Goal: Information Seeking & Learning: Learn about a topic

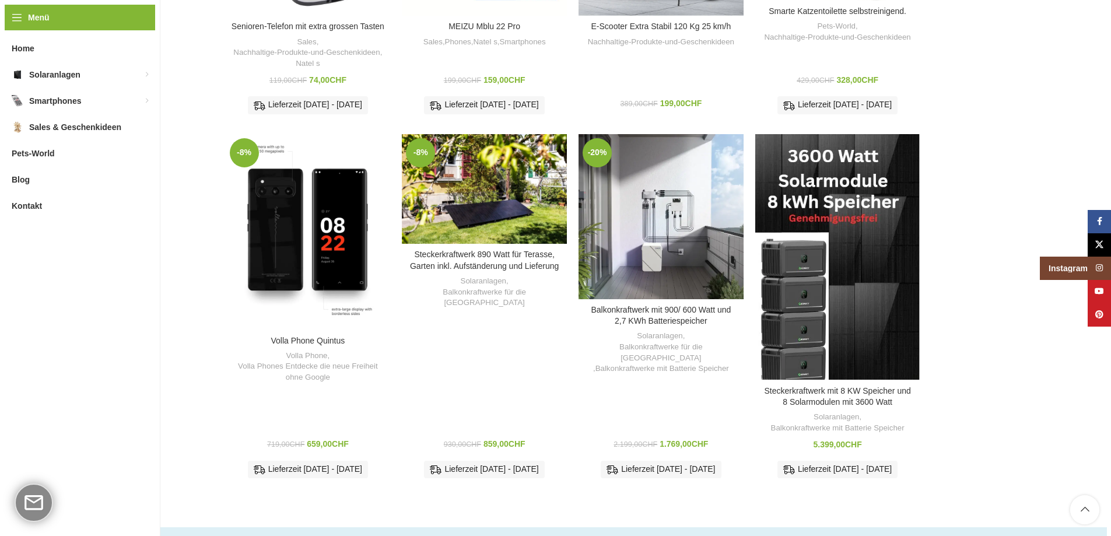
scroll to position [1568, 0]
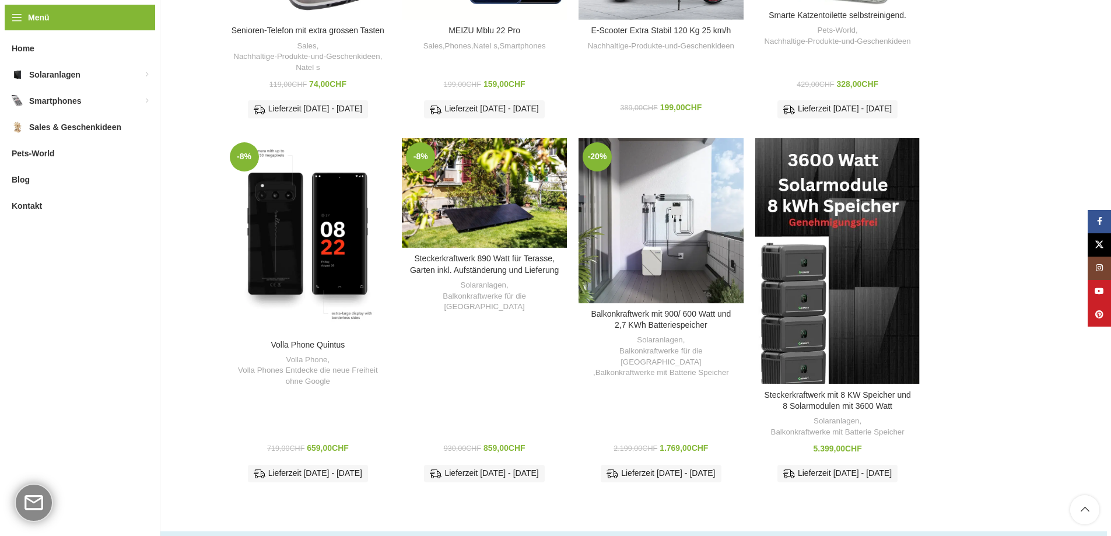
click at [495, 313] on div "Steckerkraftwerk 890 Watt für Terasse, Garten inkl. Aufständerung und Lieferung…" at bounding box center [484, 373] width 165 height 236
click at [471, 262] on link "Steckerkraftwerk 890 Watt für Terasse, Garten inkl. Aufständerung und Lieferung" at bounding box center [484, 264] width 149 height 21
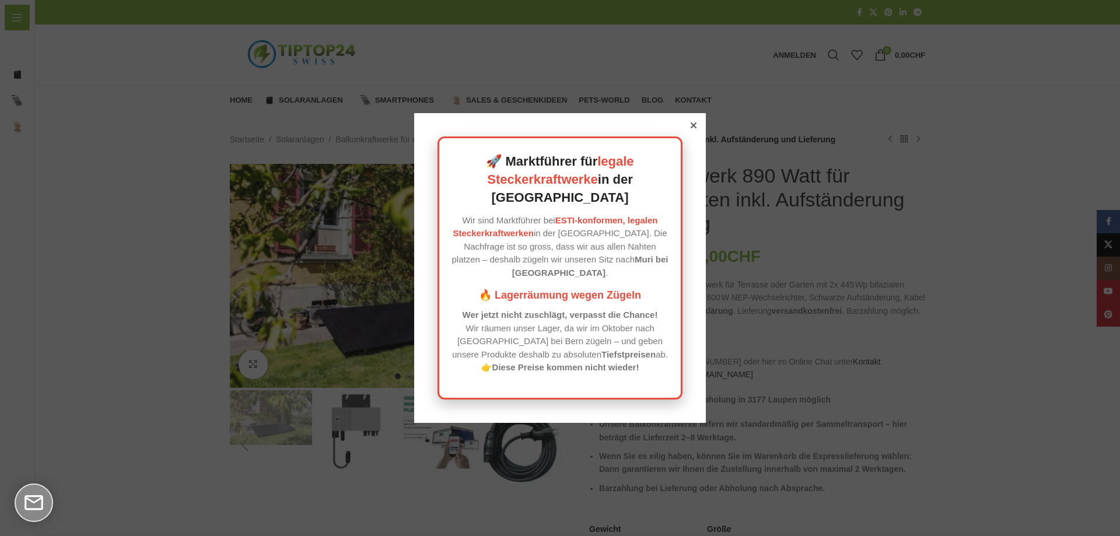
click at [691, 128] on icon at bounding box center [694, 125] width 6 height 6
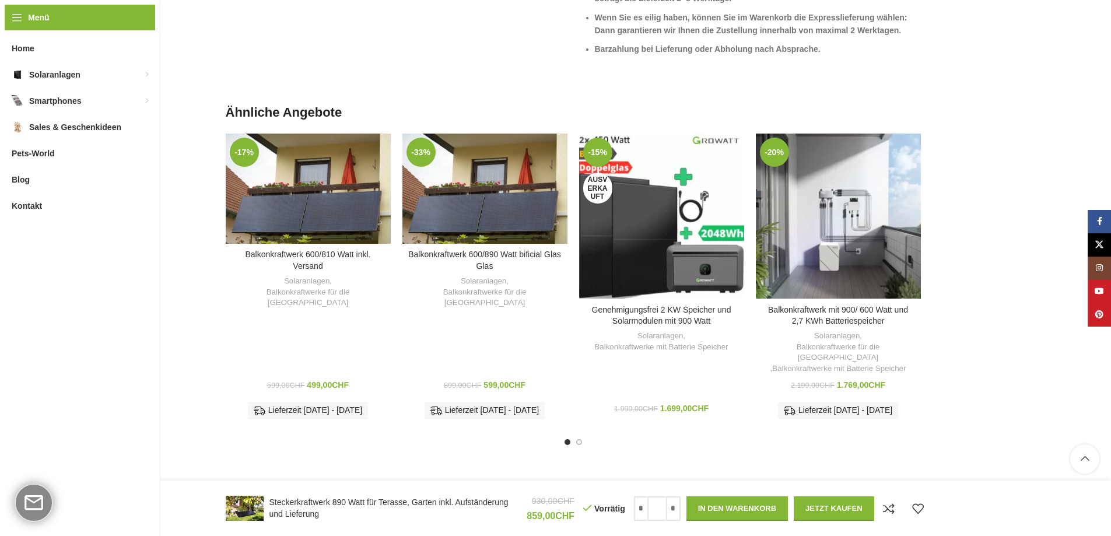
scroll to position [1513, 0]
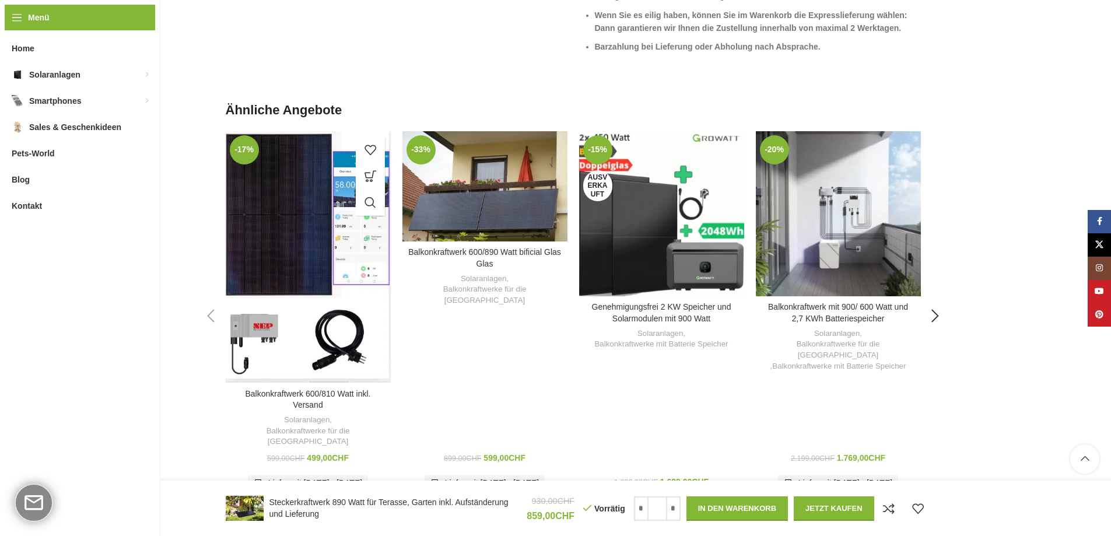
click at [312, 196] on div "Balkonkraftwerk 600/810 Watt inkl. Versand" at bounding box center [328, 256] width 41 height 251
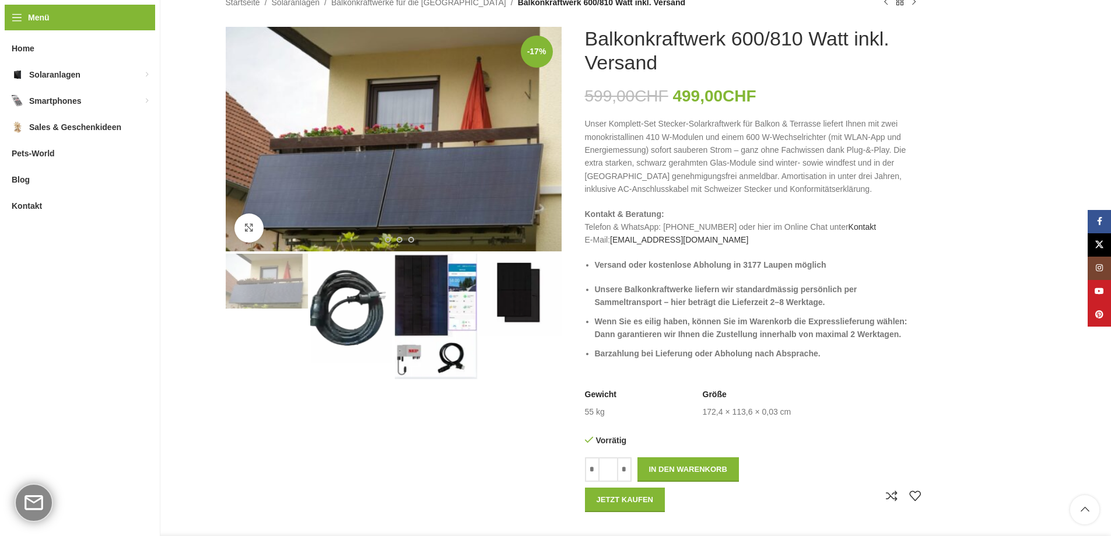
scroll to position [127, 0]
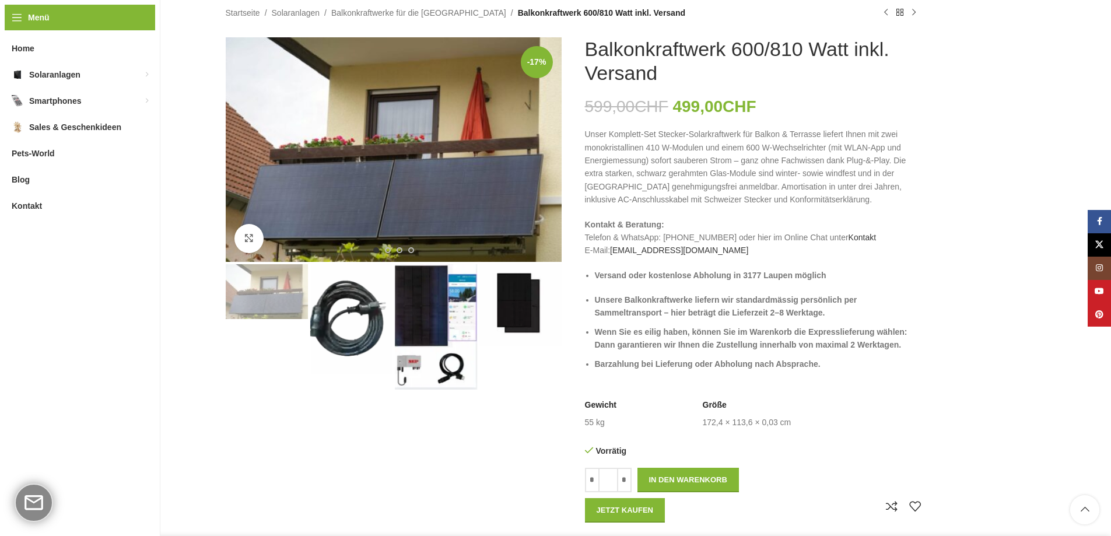
click at [429, 282] on img "3 / 4" at bounding box center [436, 326] width 82 height 125
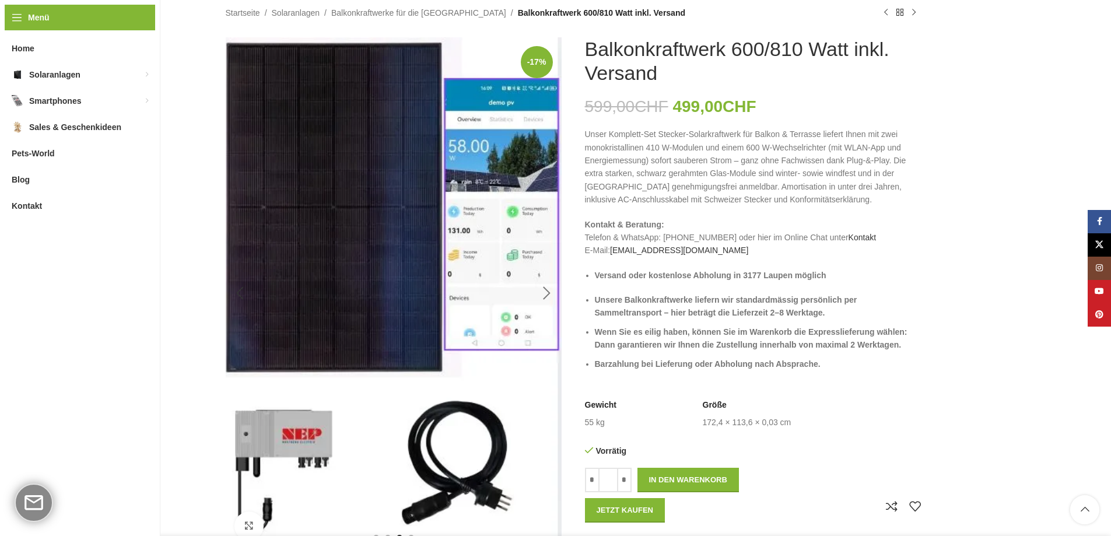
click at [551, 289] on div "Next slide" at bounding box center [546, 293] width 29 height 29
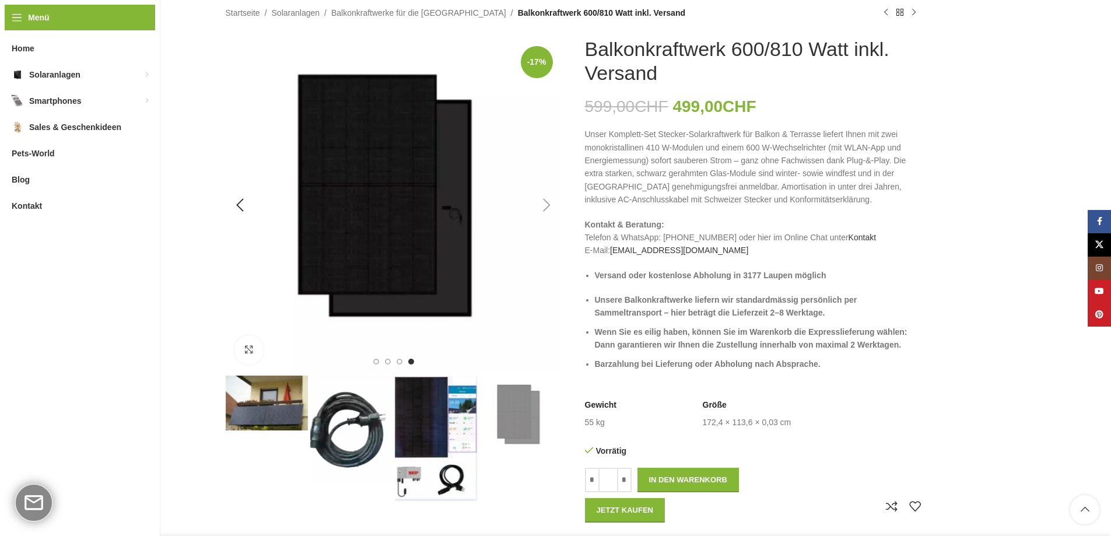
click at [551, 289] on img "4 / 4" at bounding box center [394, 205] width 336 height 336
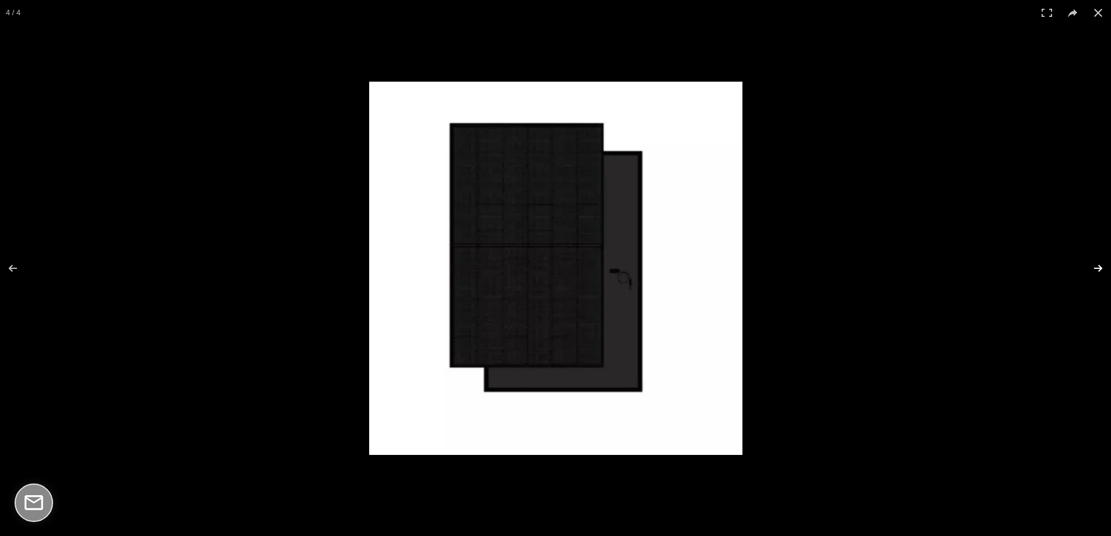
click at [1099, 264] on button at bounding box center [1090, 268] width 41 height 58
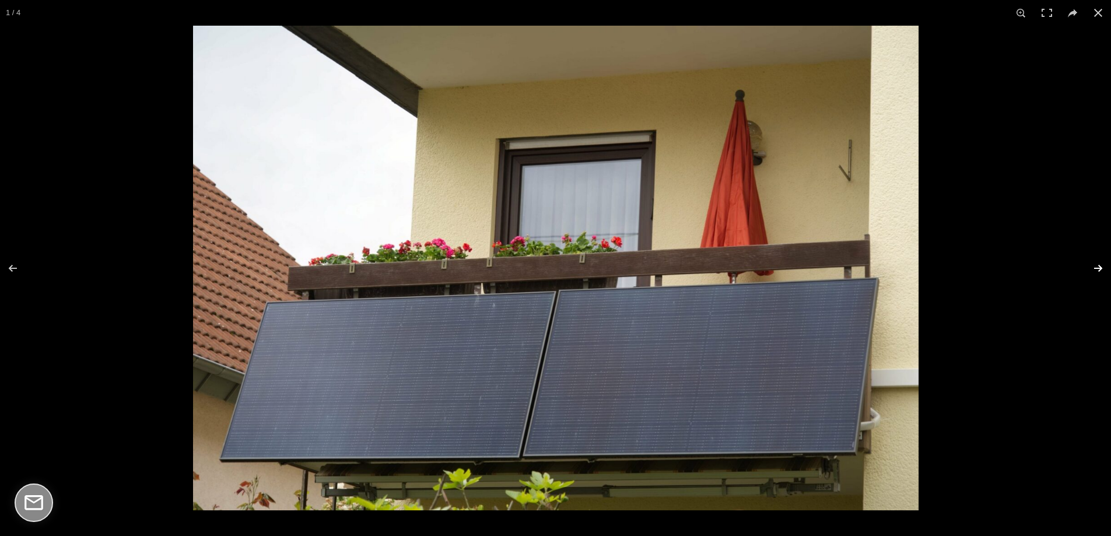
click at [1099, 264] on button at bounding box center [1090, 268] width 41 height 58
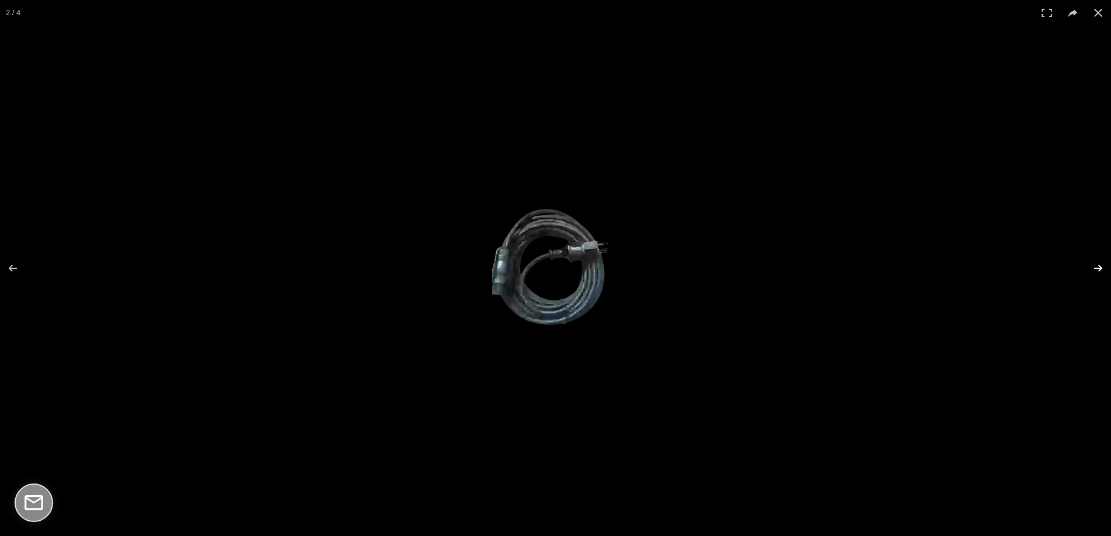
click at [1099, 264] on button at bounding box center [1090, 268] width 41 height 58
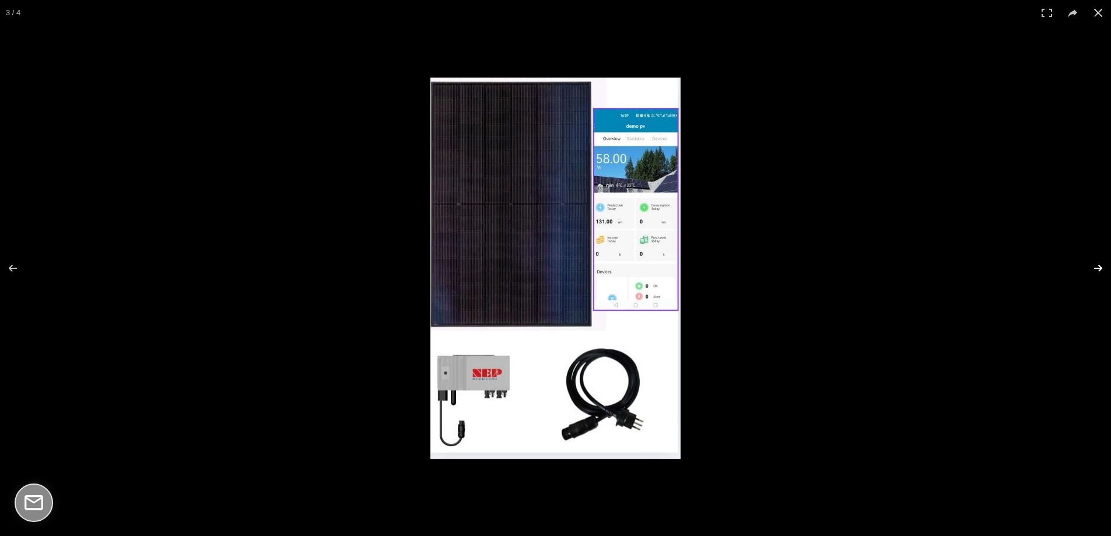
click at [1099, 264] on button at bounding box center [1090, 268] width 41 height 58
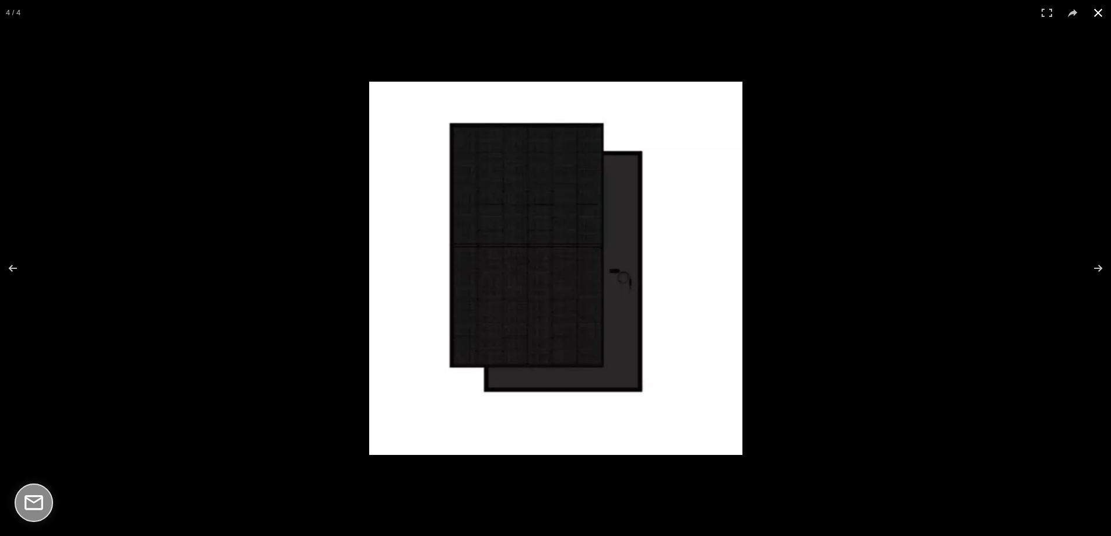
click at [1102, 12] on button at bounding box center [1098, 13] width 26 height 26
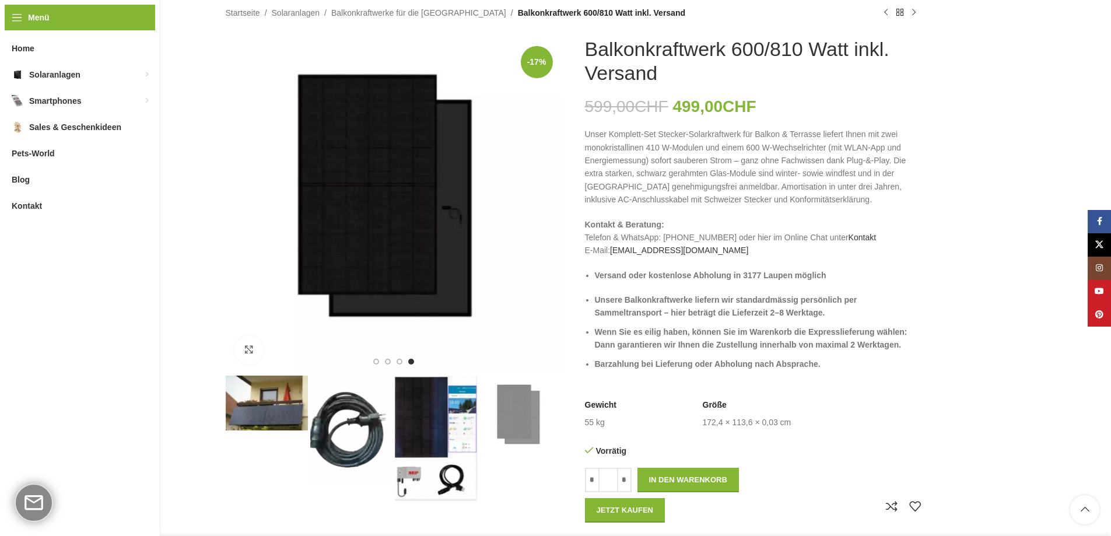
scroll to position [0, 0]
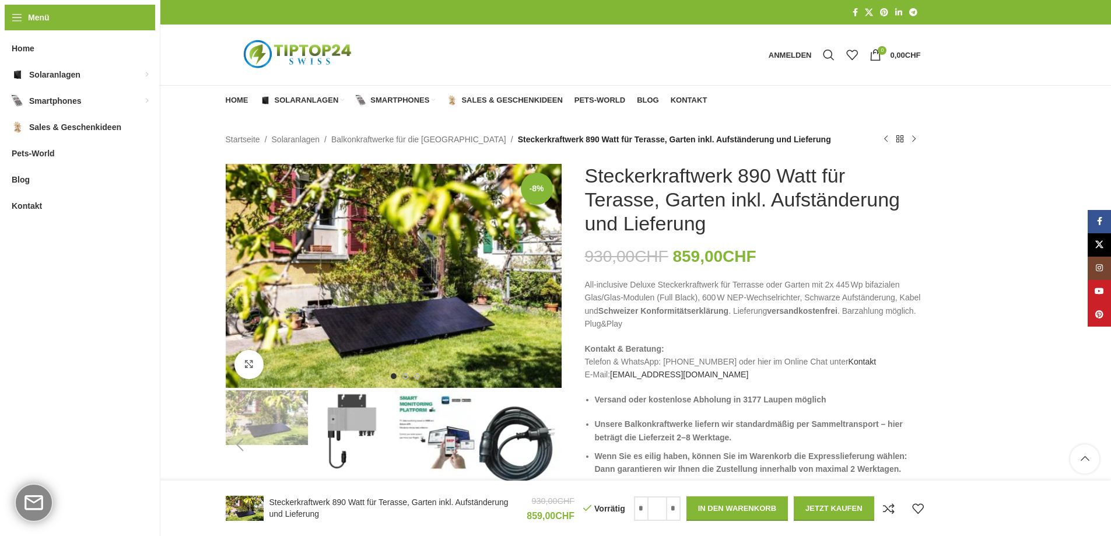
scroll to position [1513, 0]
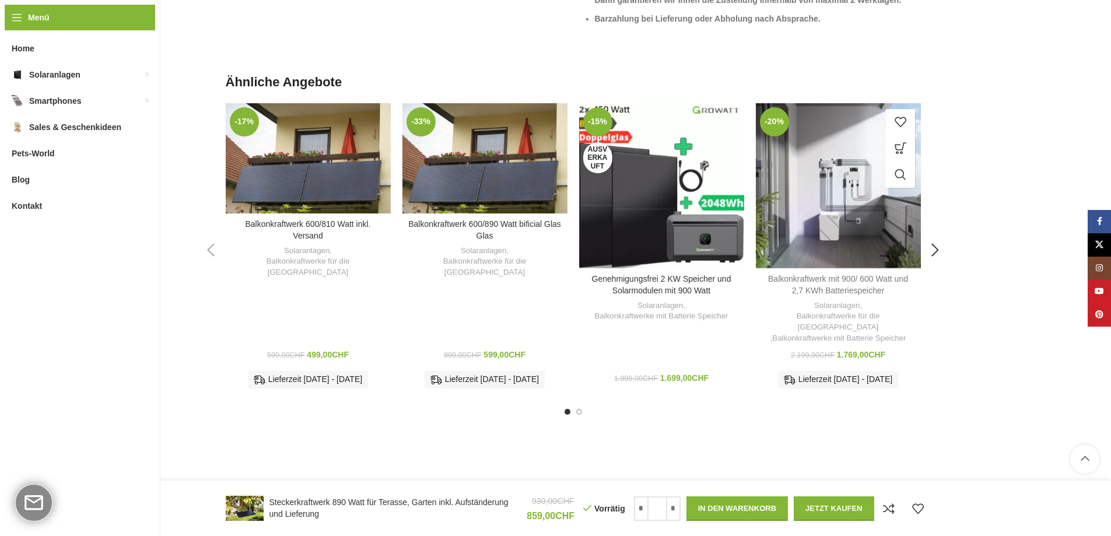
click at [843, 274] on link "Balkonkraftwerk mit 900/ 600 Watt und 2,7 KWh Batteriespeicher" at bounding box center [838, 284] width 140 height 21
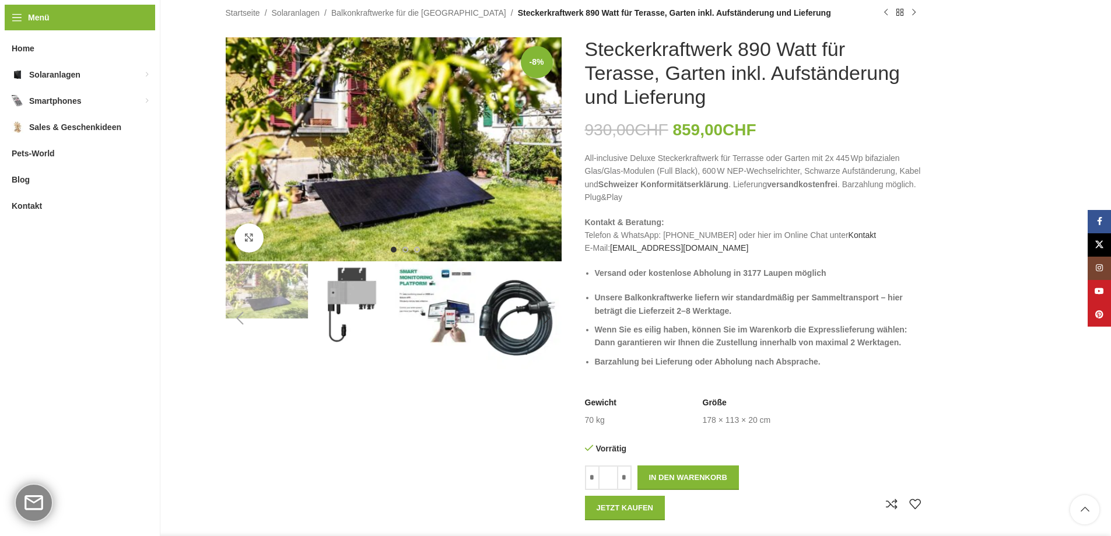
scroll to position [129, 0]
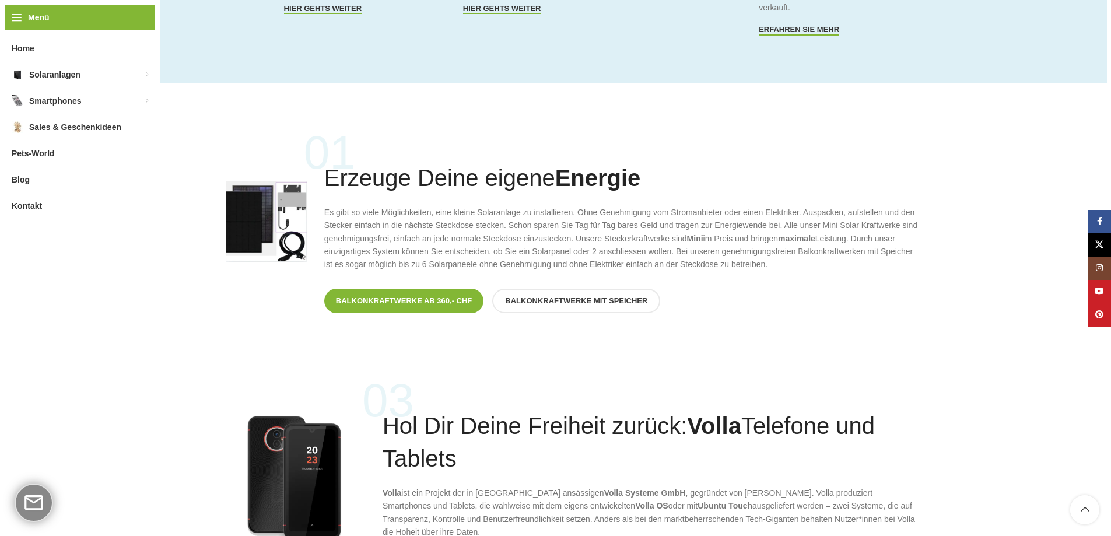
scroll to position [788, 0]
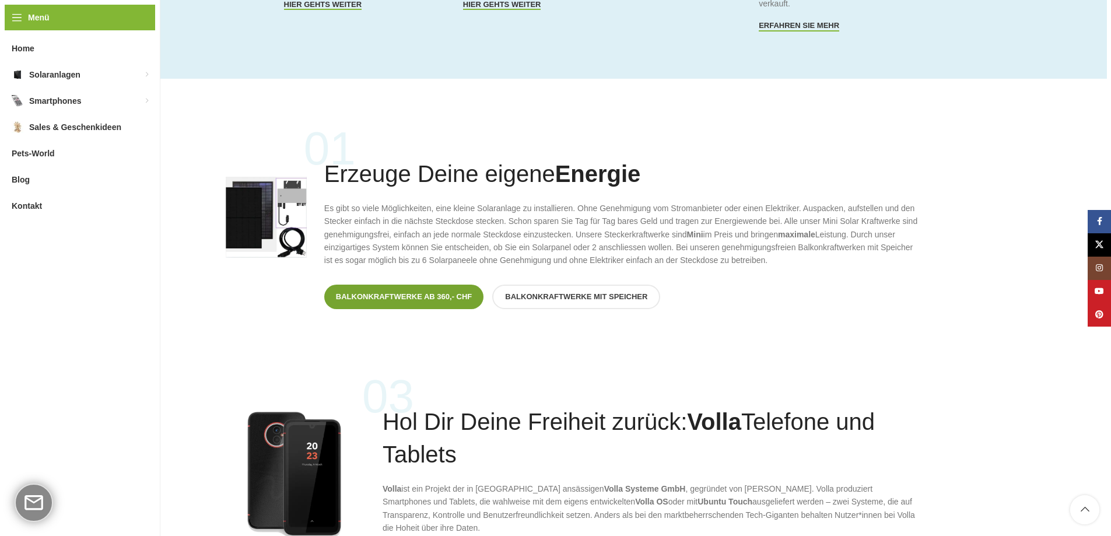
click at [437, 302] on link "Balkonkraftwerke ab 360,- CHF" at bounding box center [404, 297] width 160 height 24
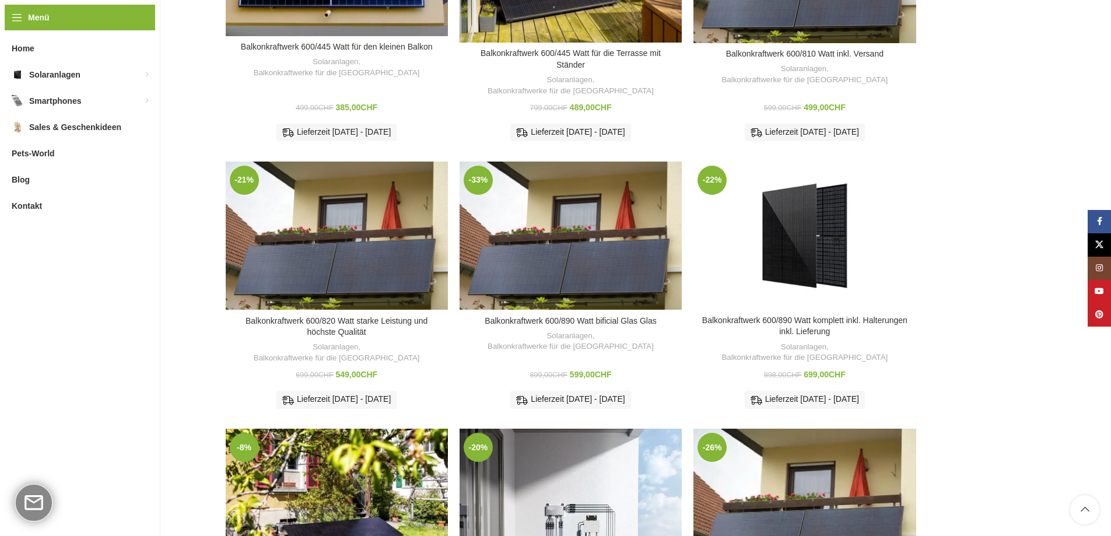
scroll to position [326, 0]
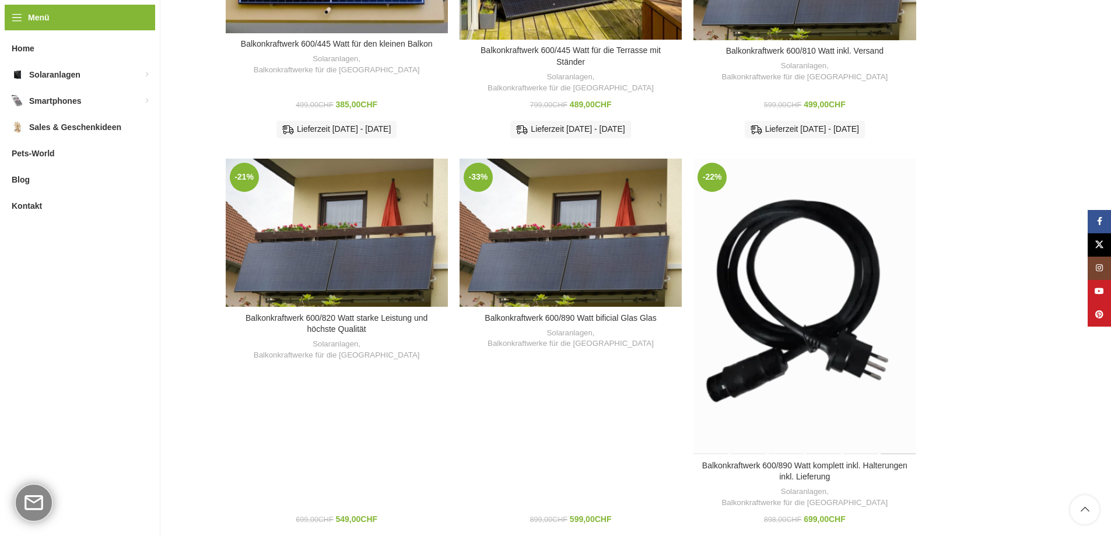
click at [890, 261] on div "Balkonkraftwerk 600/890 Watt komplett inkl. Halterungen inkl. Lieferung" at bounding box center [897, 307] width 37 height 296
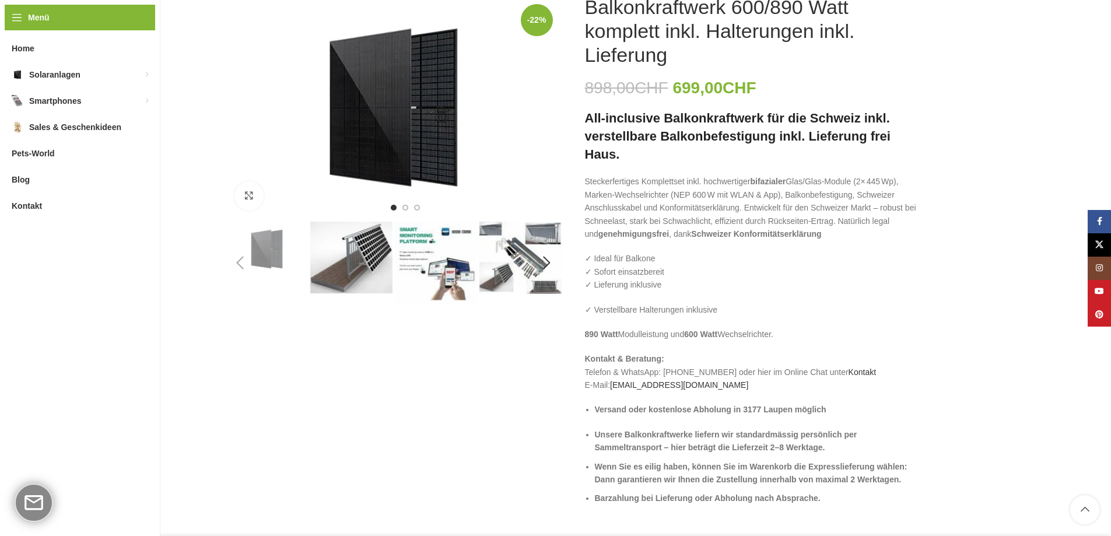
scroll to position [173, 0]
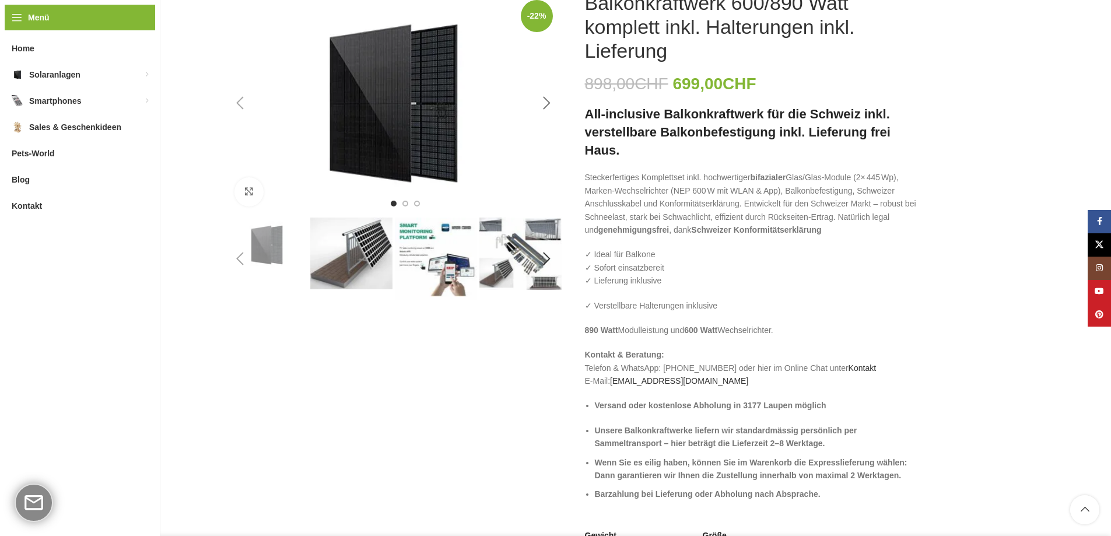
click at [545, 97] on div "Next slide" at bounding box center [546, 103] width 29 height 29
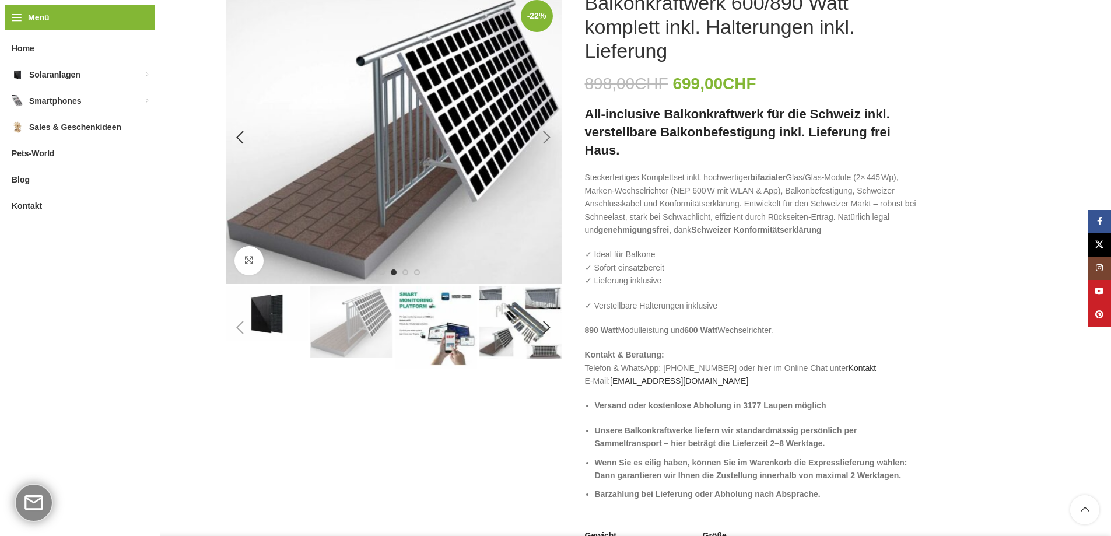
click at [545, 97] on img "2 / 6" at bounding box center [394, 137] width 336 height 293
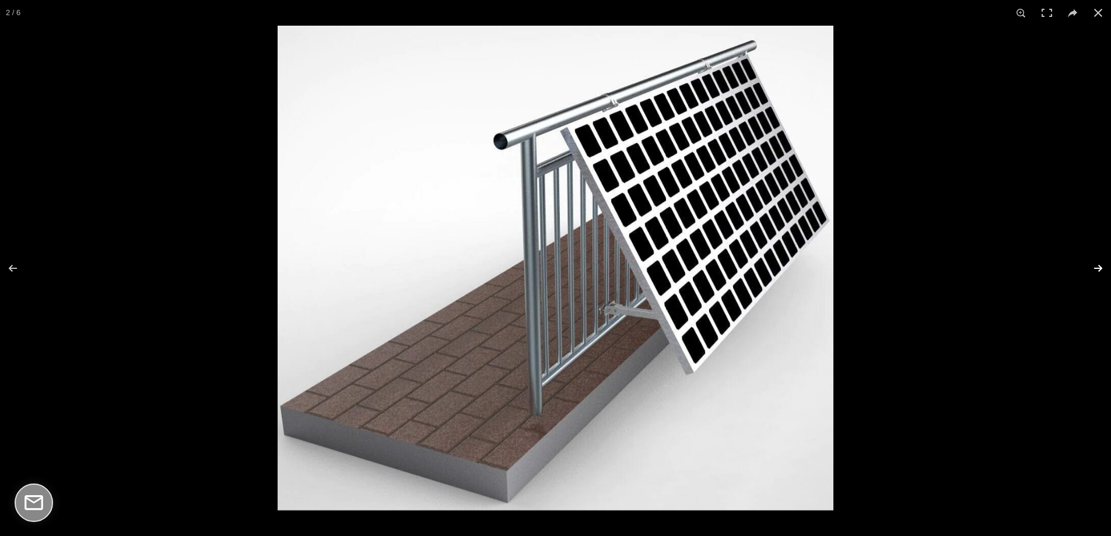
click at [1100, 268] on button at bounding box center [1090, 268] width 41 height 58
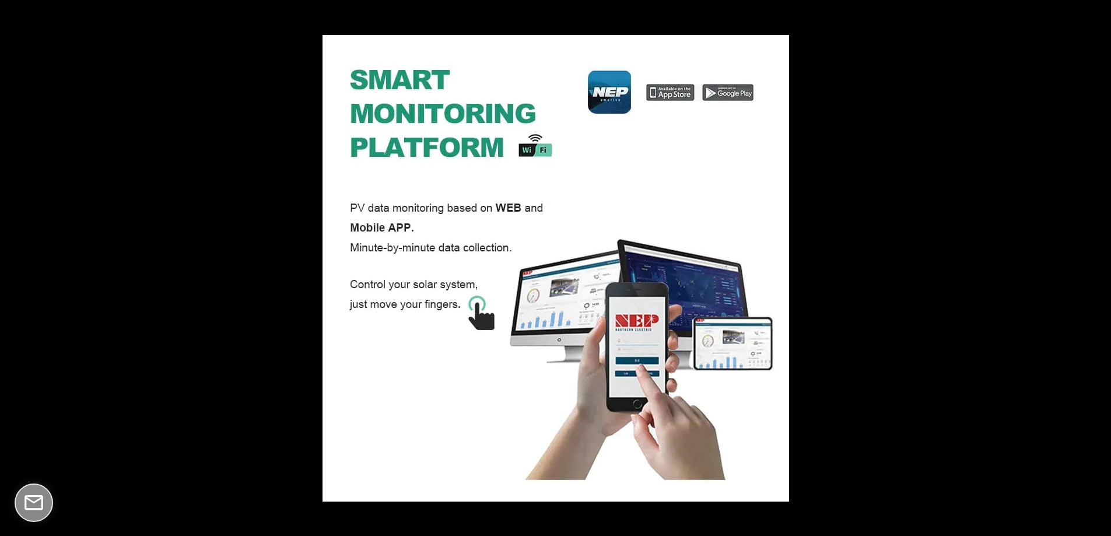
click at [1100, 268] on button at bounding box center [1090, 268] width 41 height 58
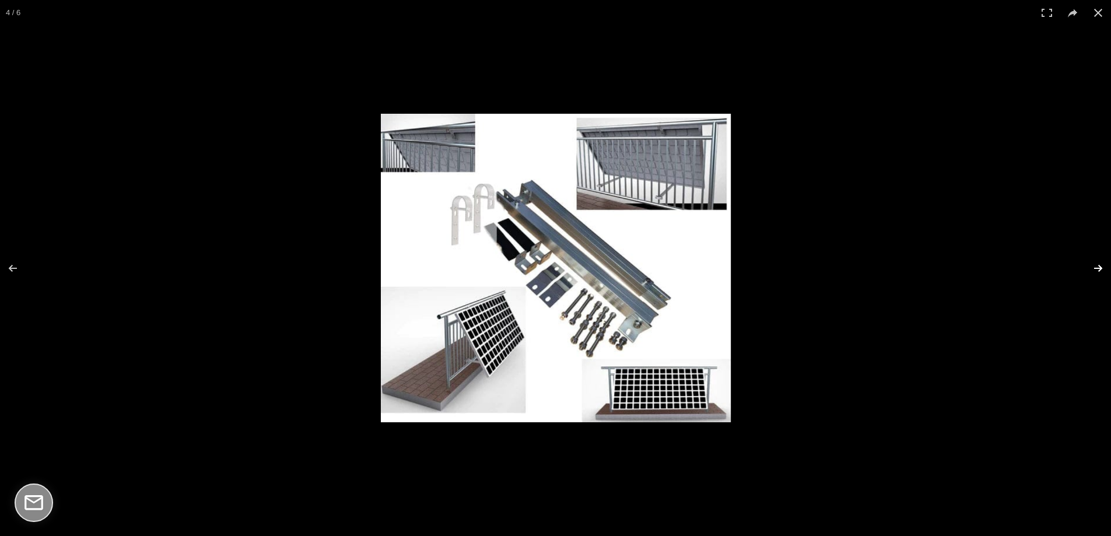
click at [1099, 268] on button at bounding box center [1090, 268] width 41 height 58
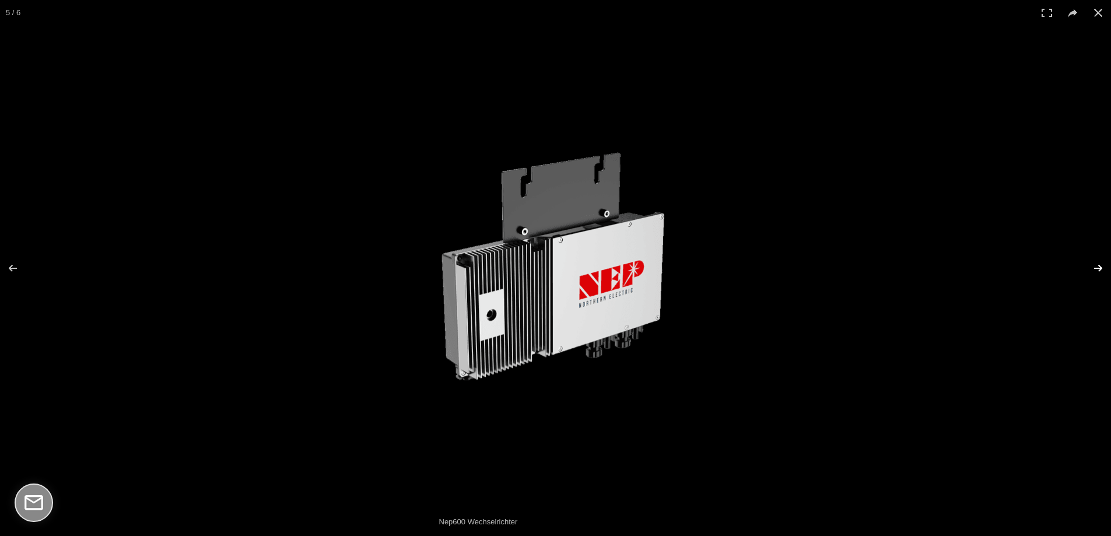
click at [1099, 268] on button at bounding box center [1090, 268] width 41 height 58
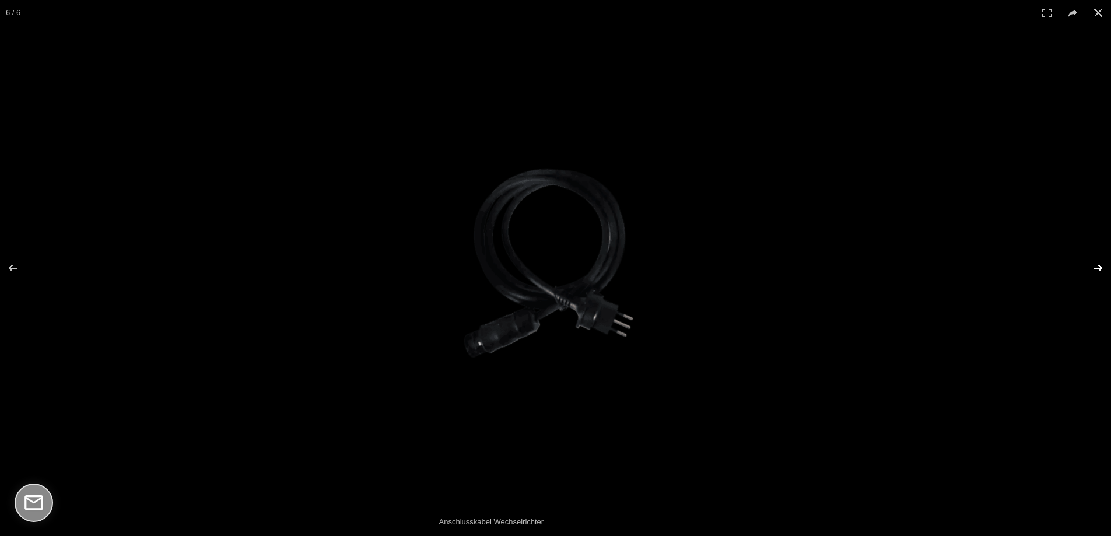
click at [1099, 268] on button at bounding box center [1090, 268] width 41 height 58
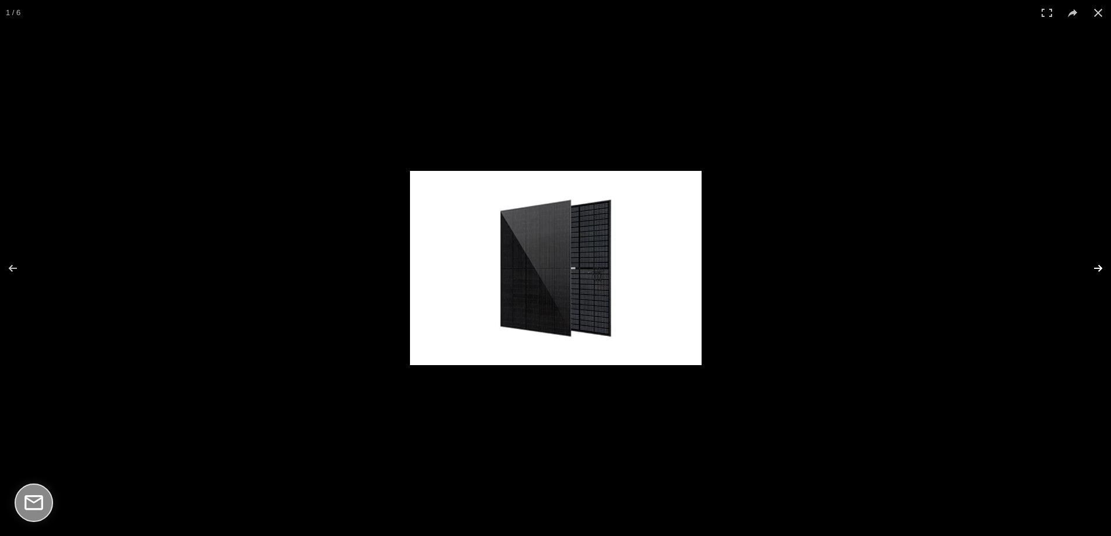
click at [1099, 268] on button at bounding box center [1090, 268] width 41 height 58
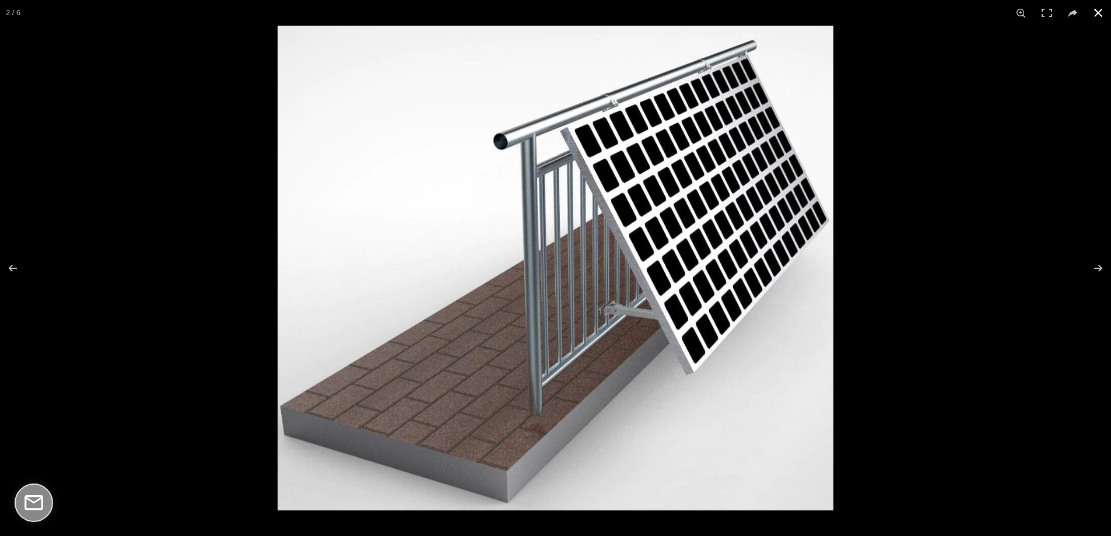
click at [1097, 13] on button at bounding box center [1098, 13] width 26 height 26
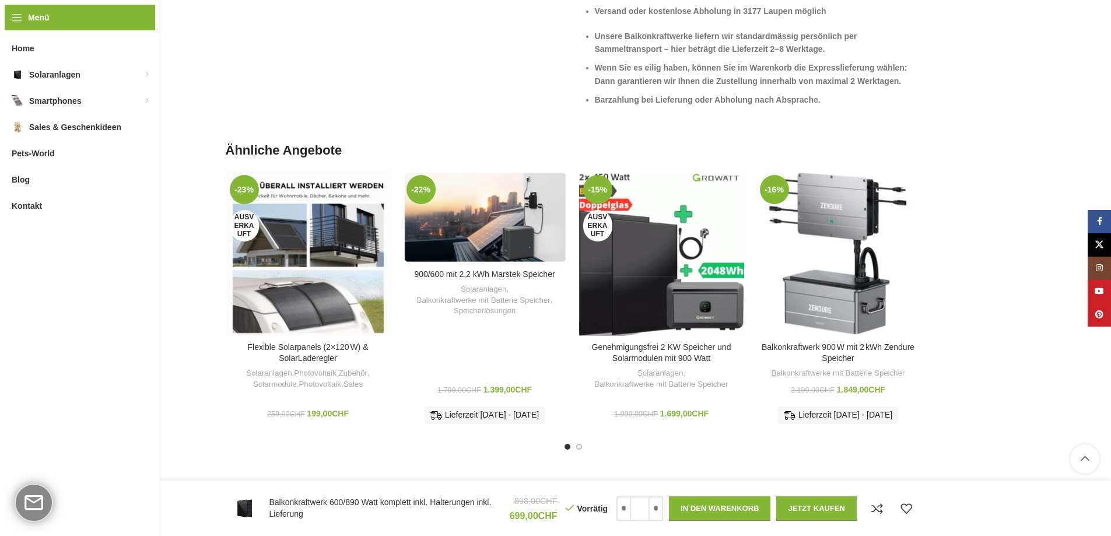
scroll to position [2873, 0]
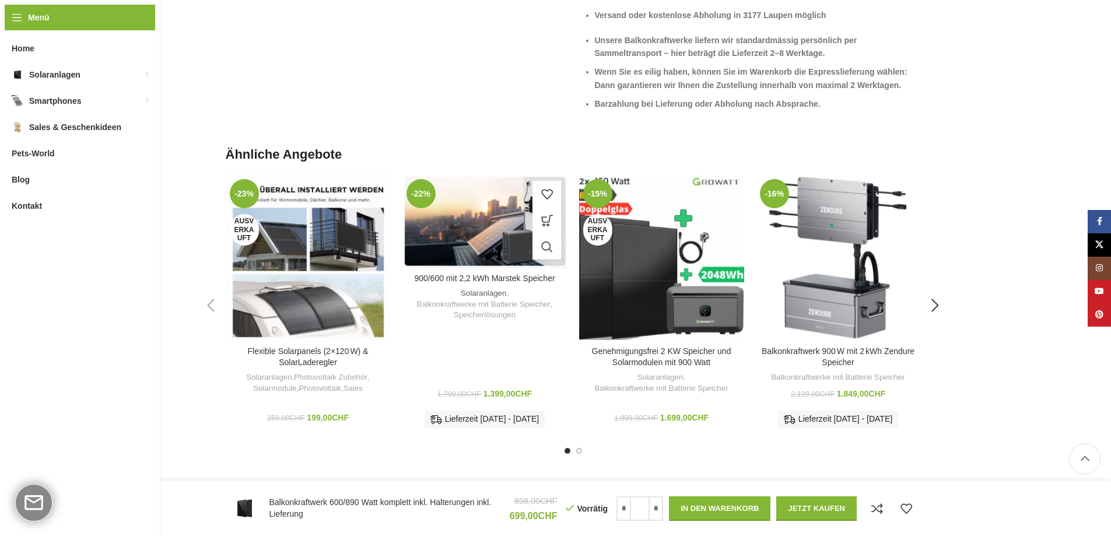
click at [485, 296] on link "Solaranlagen" at bounding box center [483, 293] width 45 height 11
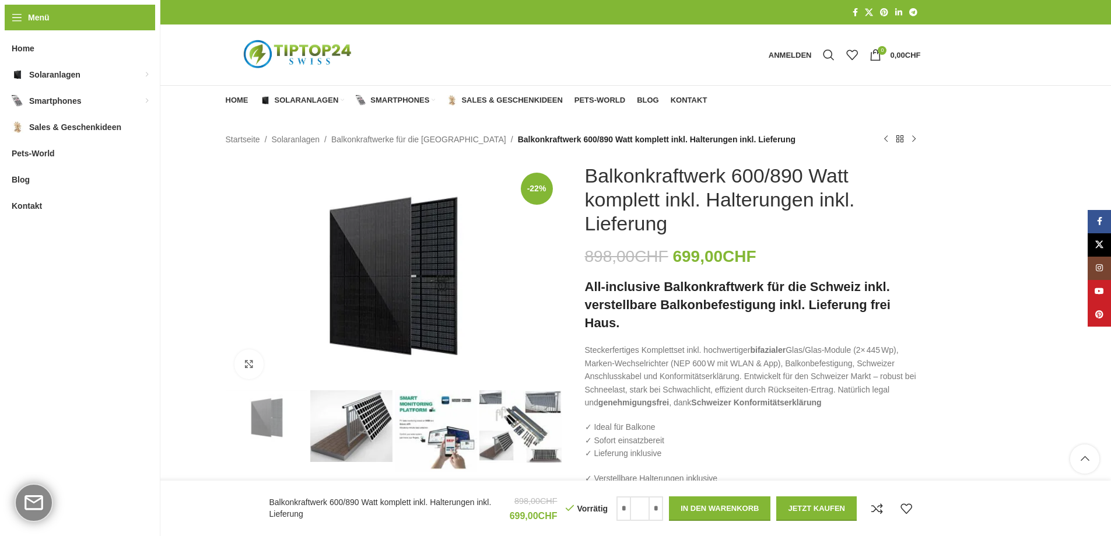
scroll to position [2873, 0]
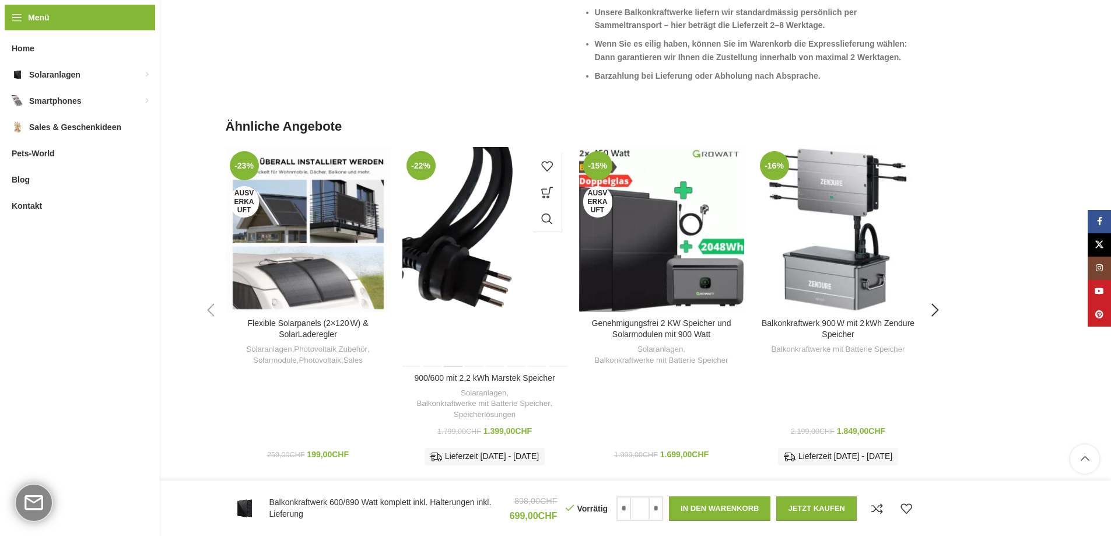
click at [461, 222] on div "900/600 mit 2,2 kWh Marstek Speicher" at bounding box center [453, 257] width 20 height 220
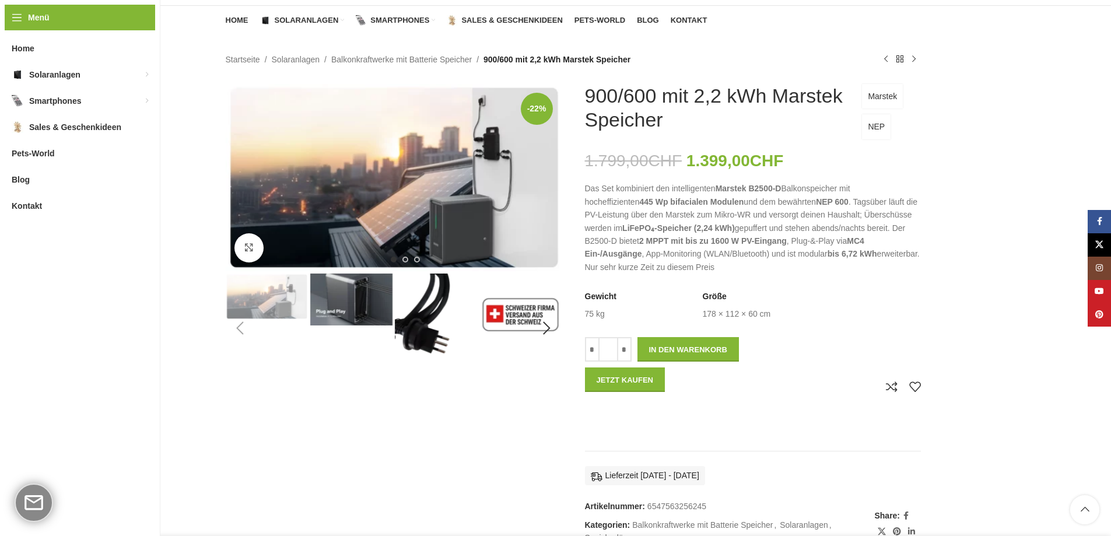
scroll to position [83, 0]
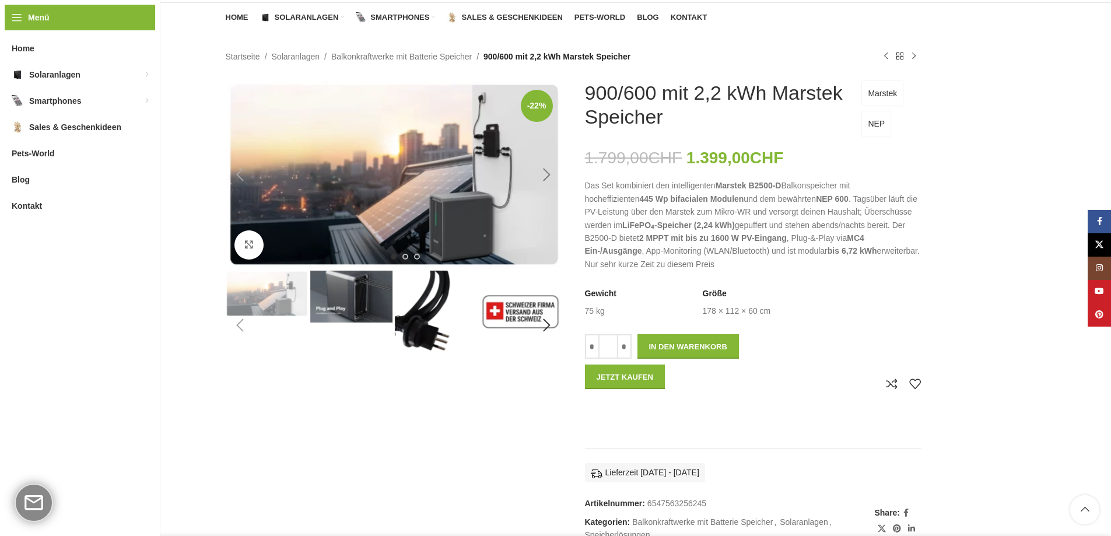
click at [551, 176] on div "Next slide" at bounding box center [546, 174] width 29 height 29
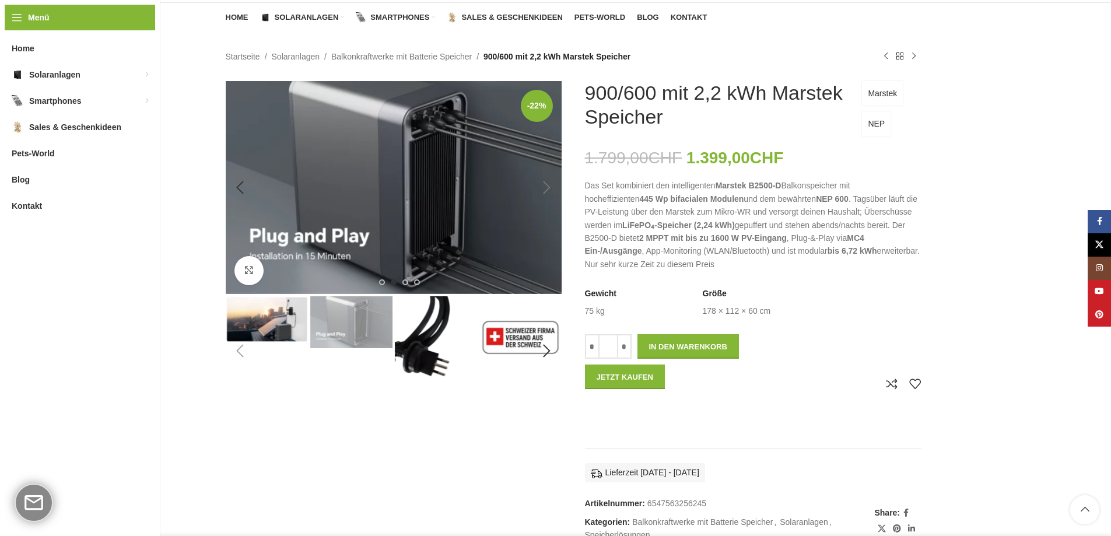
click at [551, 176] on div "Next slide" at bounding box center [546, 187] width 29 height 29
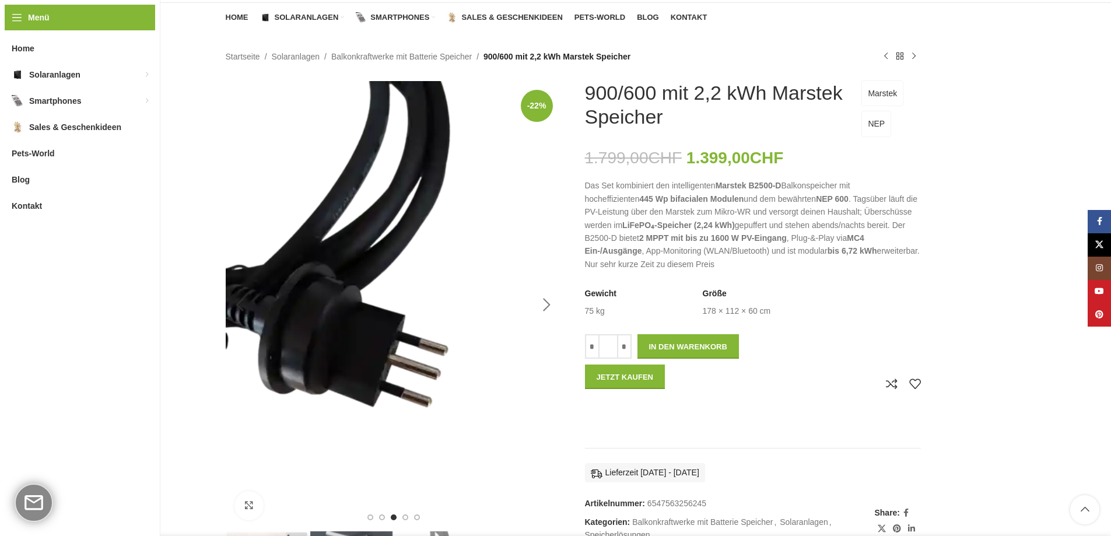
click at [541, 303] on div "Next slide" at bounding box center [546, 304] width 29 height 29
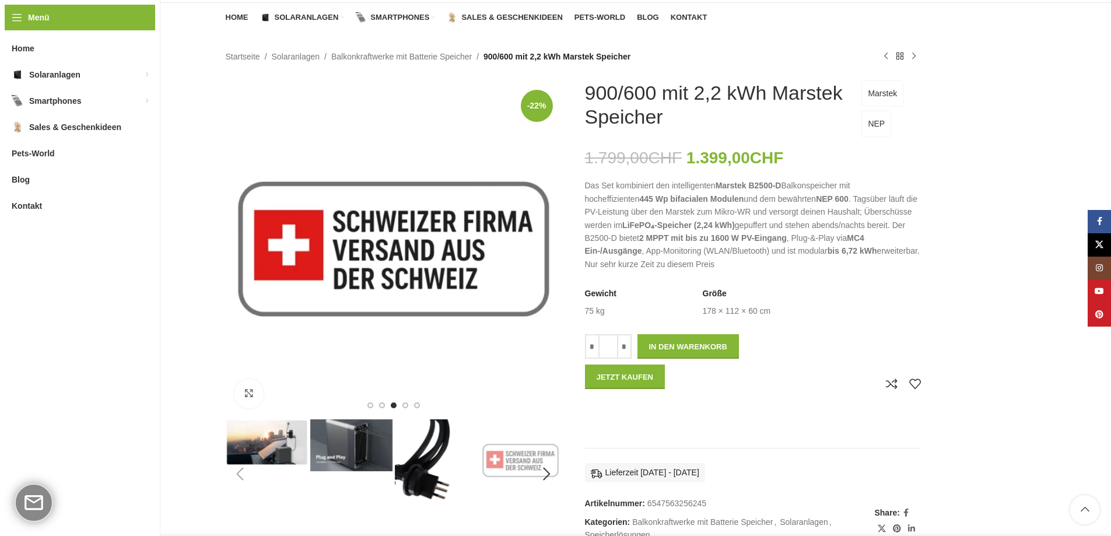
scroll to position [86, 0]
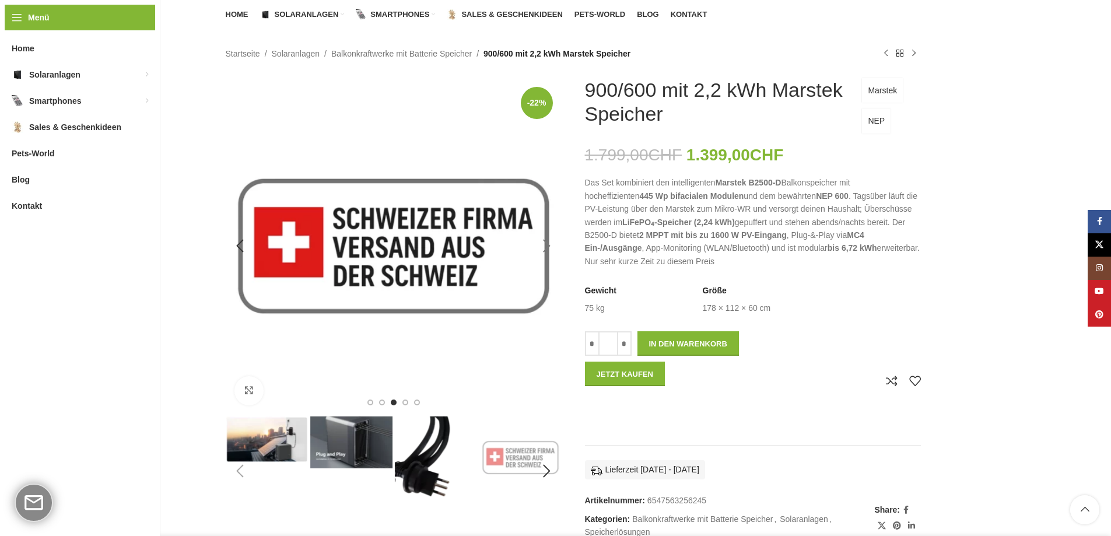
click at [545, 244] on div "Next slide" at bounding box center [546, 246] width 29 height 29
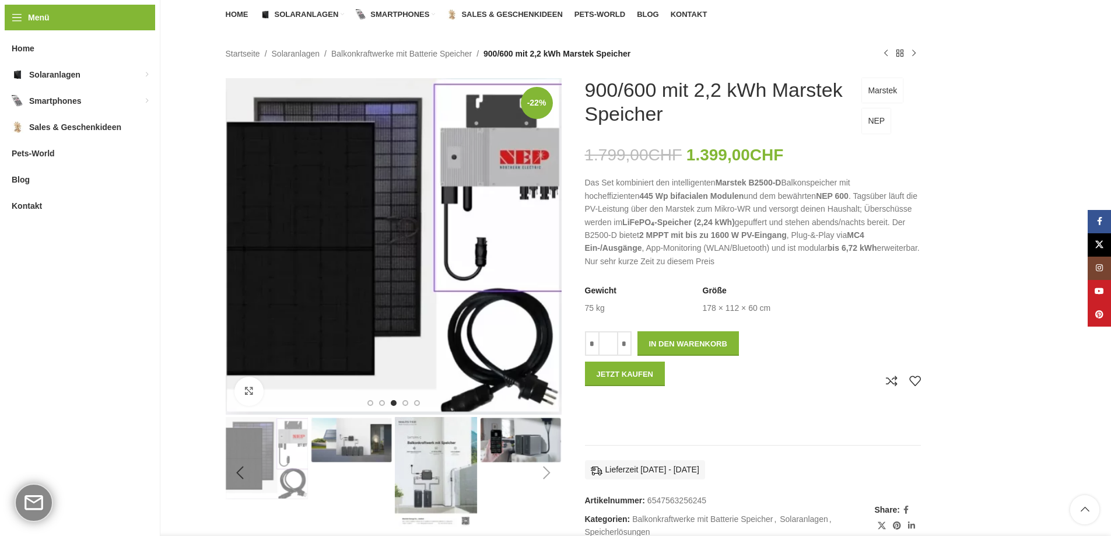
scroll to position [89, 0]
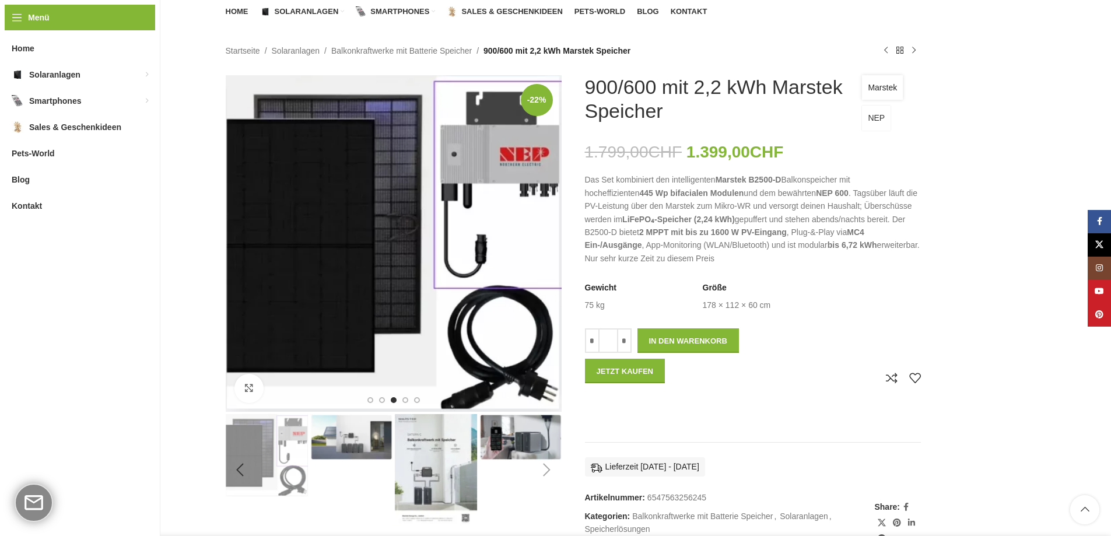
click at [888, 88] on link "Marstek" at bounding box center [882, 87] width 41 height 24
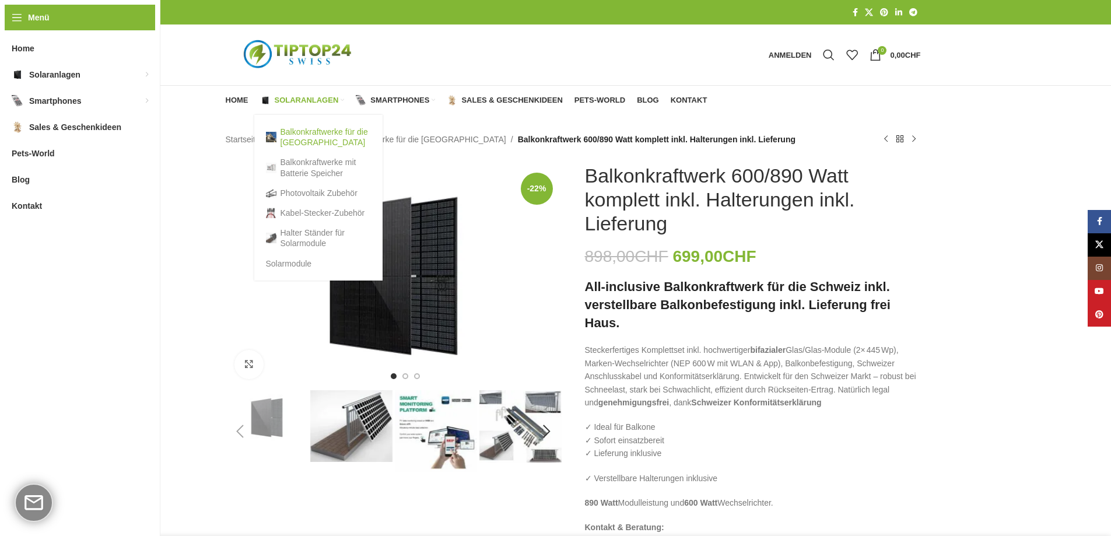
click at [293, 134] on link "Balkonkraftwerke für die [GEOGRAPHIC_DATA]" at bounding box center [318, 137] width 105 height 30
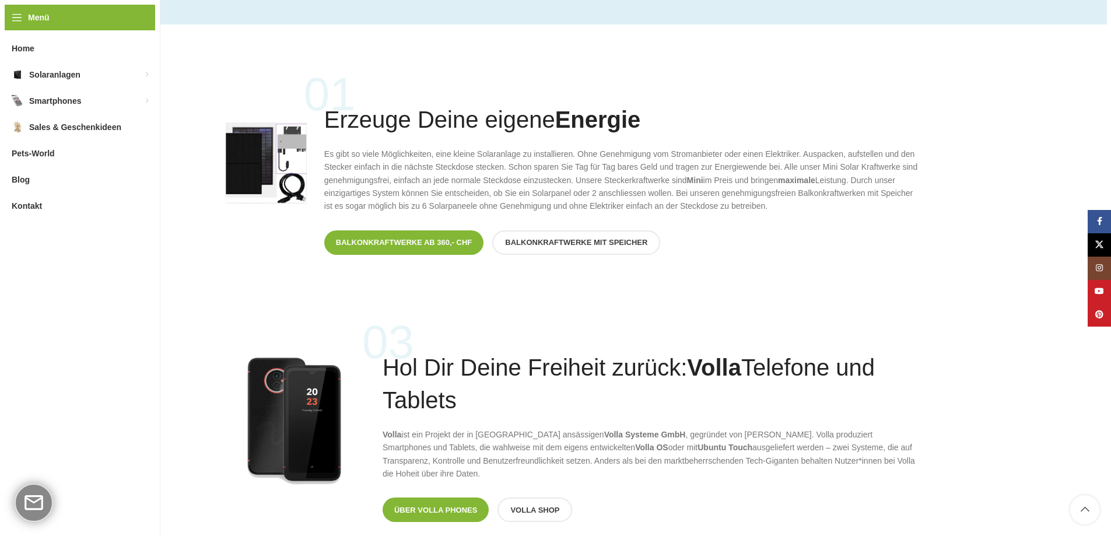
scroll to position [846, 0]
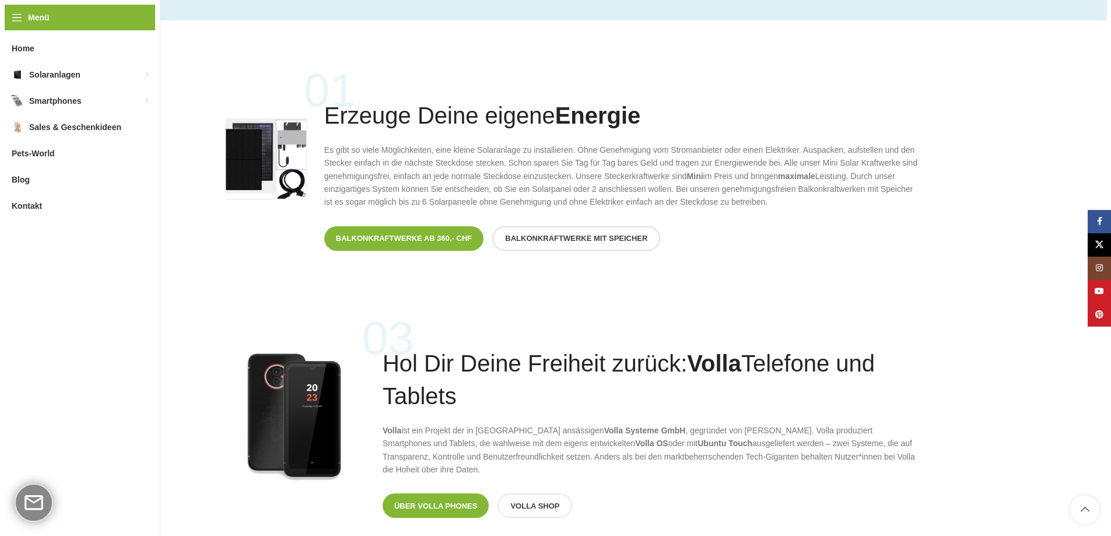
click at [576, 235] on span "Balkonkraftwerke mit Speicher" at bounding box center [576, 238] width 142 height 9
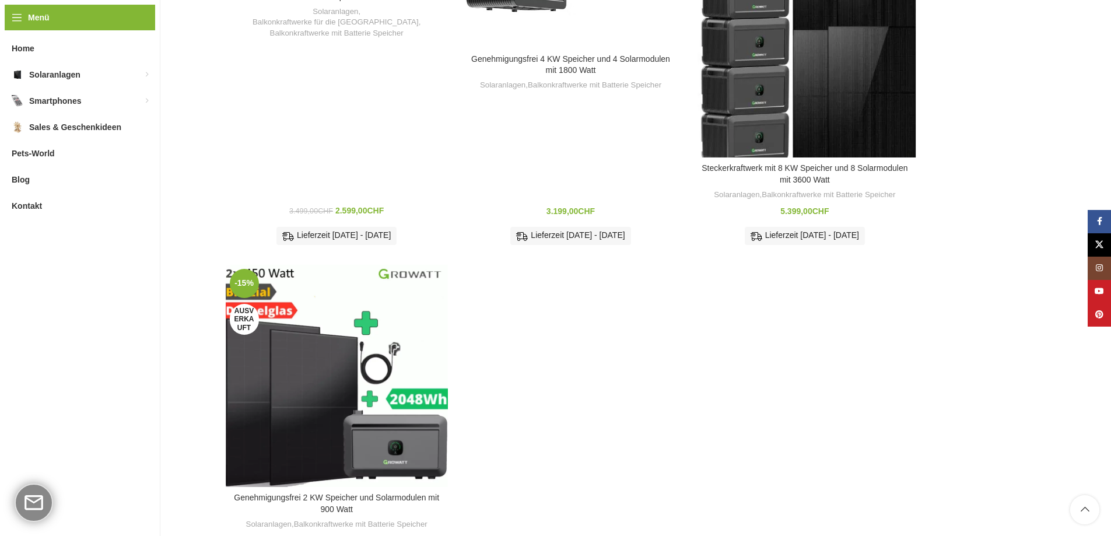
scroll to position [1236, 0]
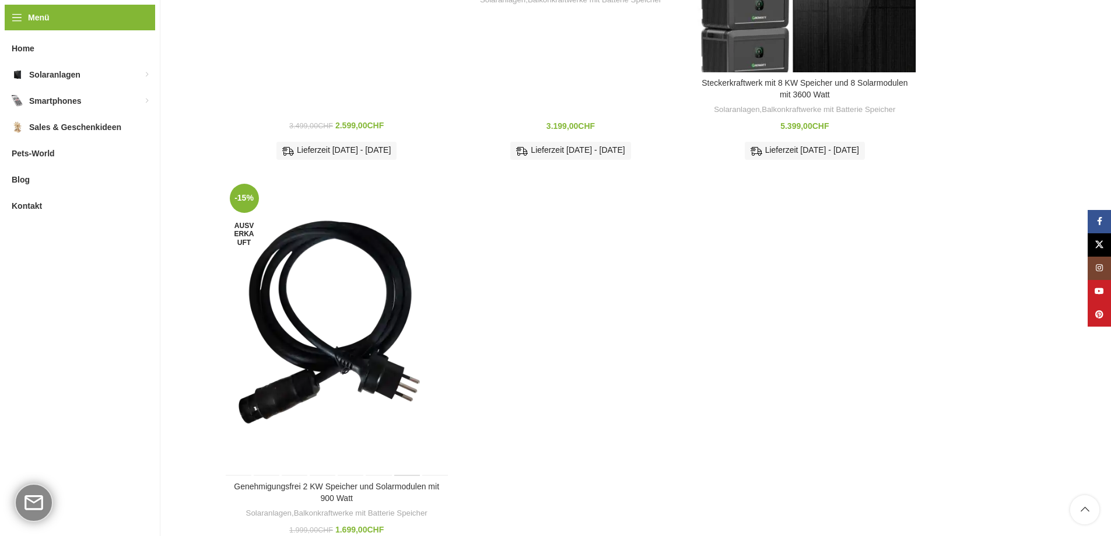
click at [395, 347] on div "Genehmigungsfrei 2 KW Speicher und Solarmodulen mit 900 Watt" at bounding box center [407, 328] width 28 height 296
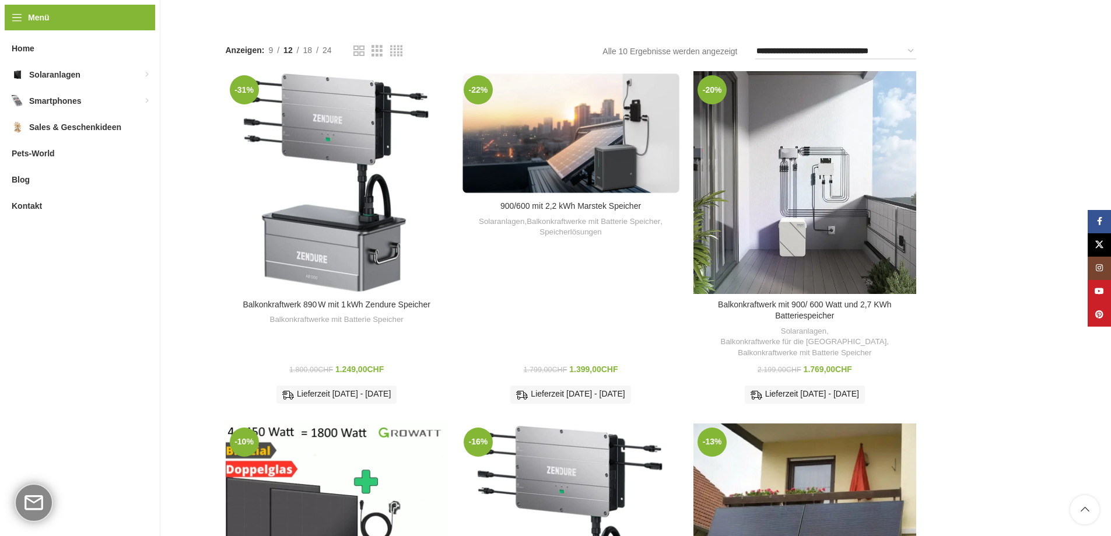
scroll to position [222, 0]
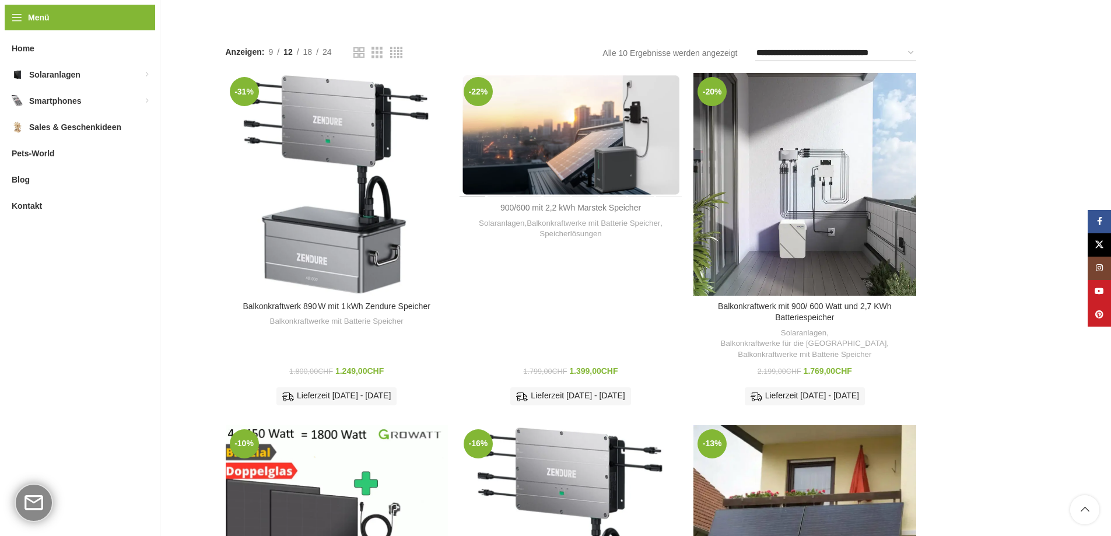
click at [604, 204] on link "900/600 mit 2,2 kWh Marstek Speicher" at bounding box center [570, 207] width 141 height 9
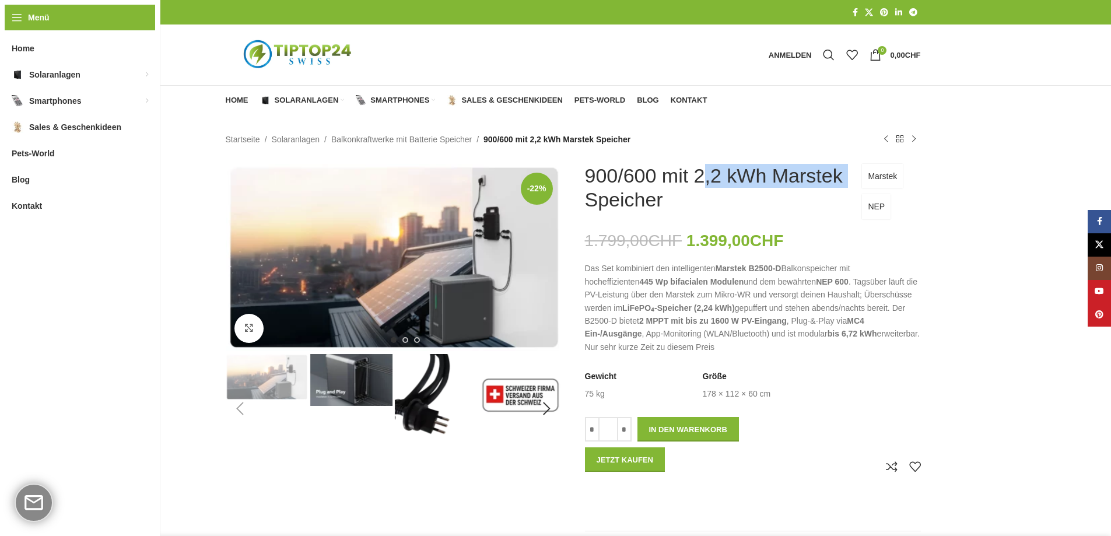
drag, startPoint x: 840, startPoint y: 173, endPoint x: 697, endPoint y: 174, distance: 143.5
click at [697, 174] on h1 "900/600 mit 2,2 kWh Marstek Speicher" at bounding box center [718, 188] width 266 height 48
copy h1 "2,2 kWh Marstek"
